Goal: Navigation & Orientation: Find specific page/section

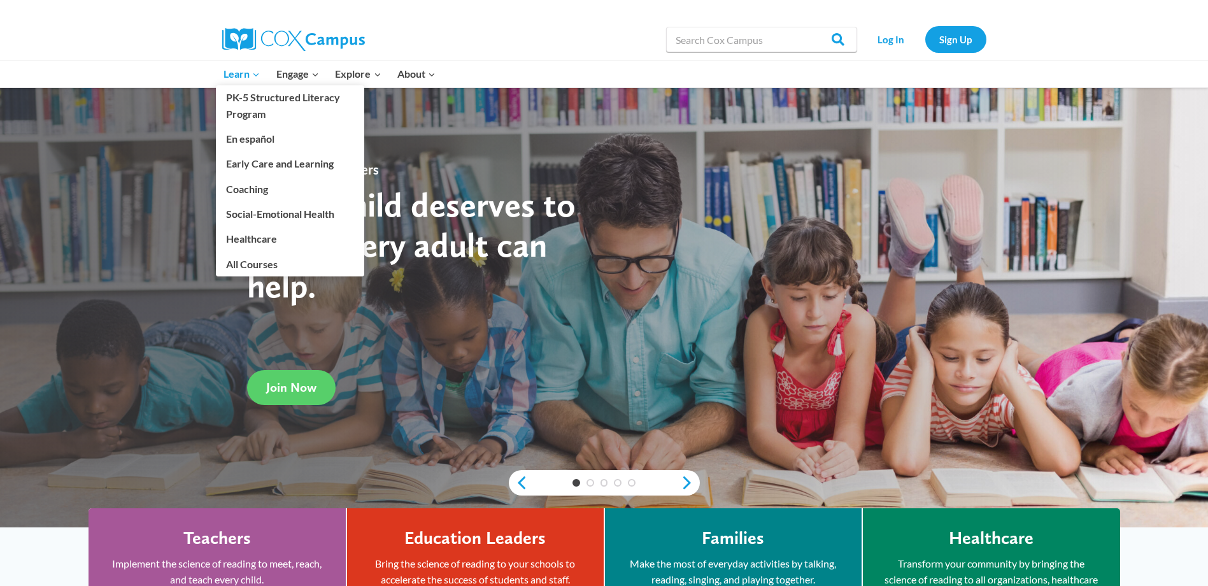
click at [234, 72] on span "Learn Expand" at bounding box center [242, 74] width 36 height 17
click at [252, 162] on link "Early Care and Learning" at bounding box center [290, 164] width 148 height 24
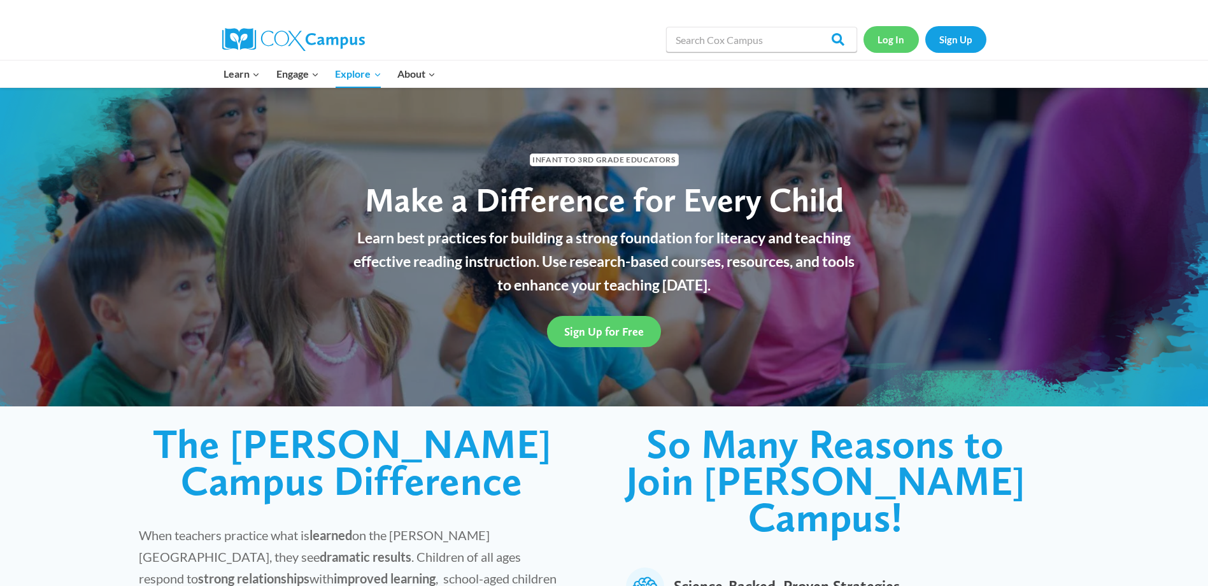
click at [903, 43] on link "Log In" at bounding box center [891, 39] width 55 height 26
